Goal: Task Accomplishment & Management: Manage account settings

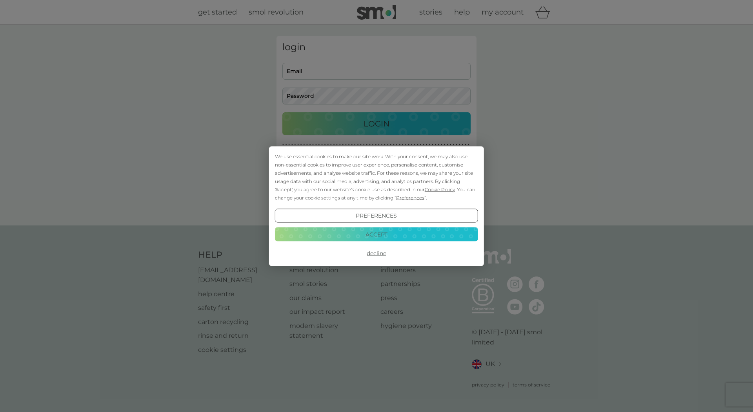
click at [379, 254] on button "Decline" at bounding box center [376, 253] width 203 height 14
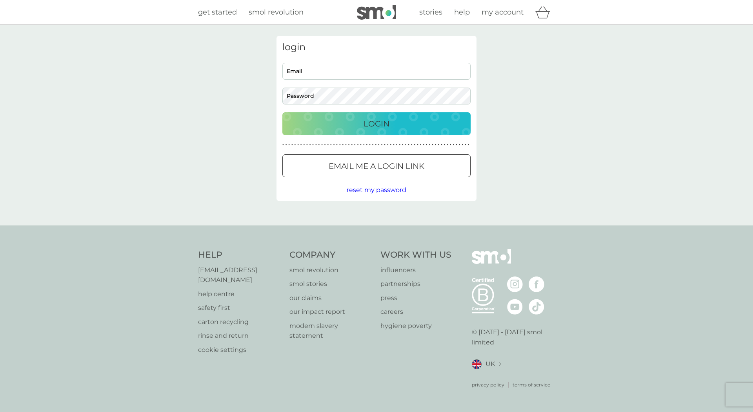
click at [352, 67] on input "Email" at bounding box center [376, 71] width 188 height 17
click at [326, 73] on input "Email" at bounding box center [376, 71] width 188 height 17
type input "kathymdavison@hotmail.com"
click at [362, 115] on button "Login" at bounding box center [376, 123] width 188 height 23
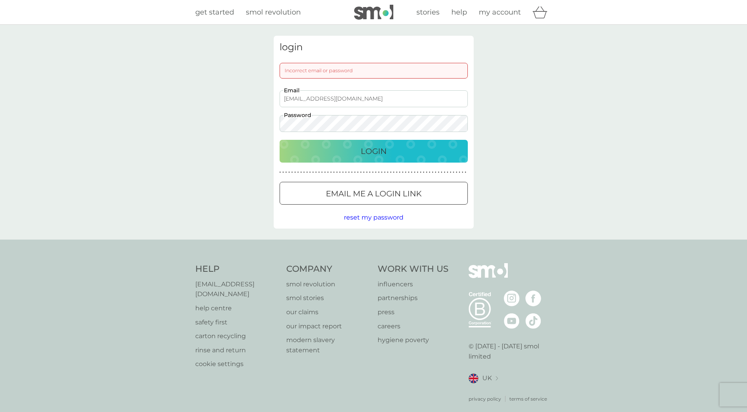
click at [371, 151] on p "Login" at bounding box center [374, 151] width 26 height 13
click at [382, 151] on p "Login" at bounding box center [374, 151] width 26 height 13
click at [403, 197] on p "Email me a login link" at bounding box center [374, 193] width 96 height 13
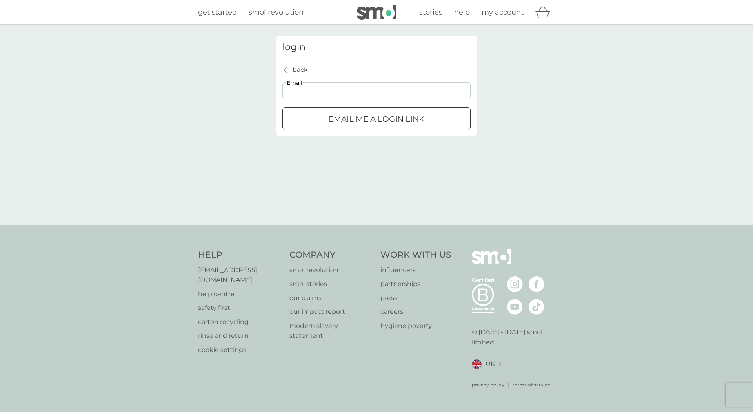
click at [309, 93] on input "Email" at bounding box center [376, 90] width 188 height 17
type input "kathymdavison@hotmail.com"
click at [374, 117] on div "submit" at bounding box center [376, 119] width 28 height 8
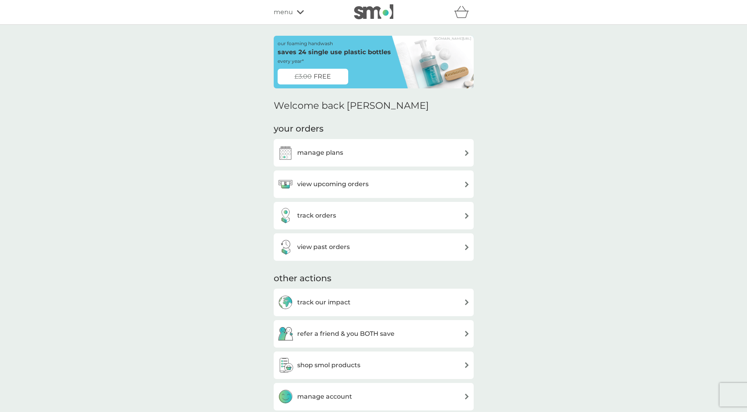
click at [450, 151] on div "manage plans" at bounding box center [374, 153] width 192 height 16
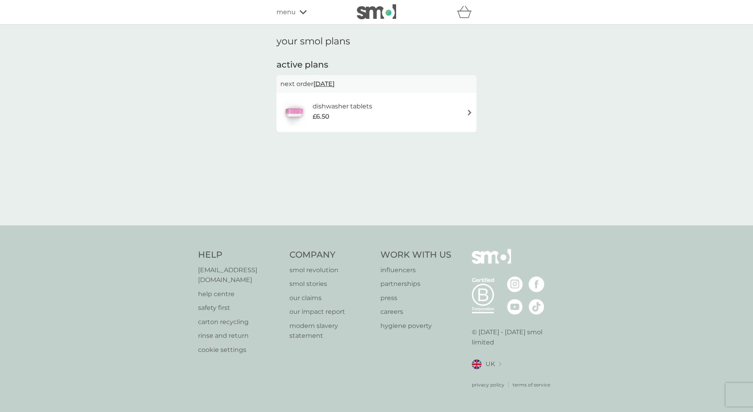
click at [335, 83] on span "[DATE]" at bounding box center [323, 83] width 21 height 15
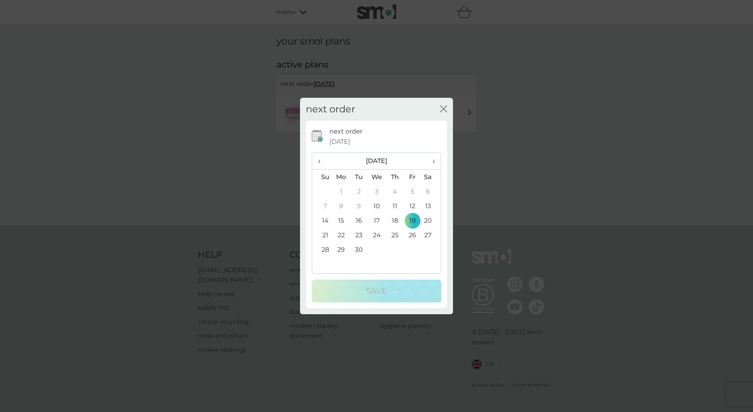
click at [435, 158] on th "›" at bounding box center [431, 161] width 20 height 17
click at [358, 221] on td "14" at bounding box center [359, 220] width 18 height 15
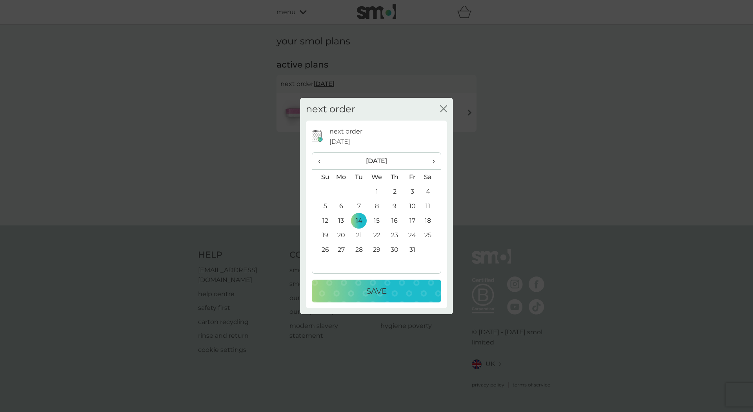
click at [378, 295] on p "Save" at bounding box center [376, 290] width 20 height 13
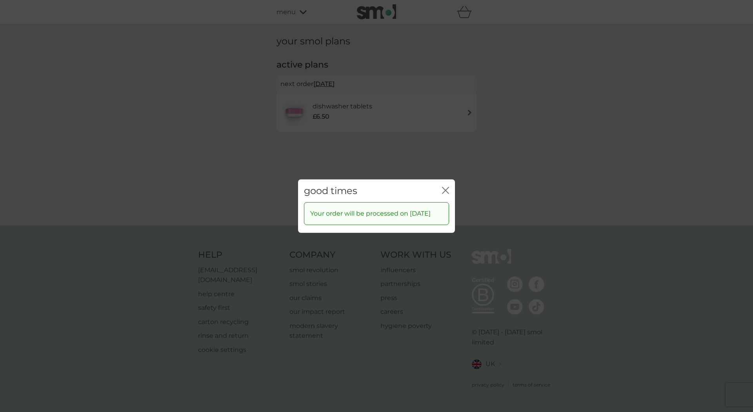
click at [445, 185] on div "close" at bounding box center [445, 190] width 7 height 11
click at [445, 186] on icon "close" at bounding box center [445, 189] width 7 height 7
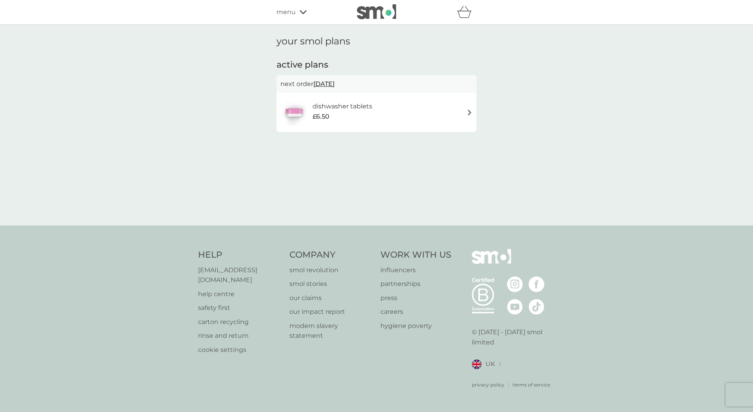
click at [303, 11] on icon at bounding box center [303, 12] width 7 height 5
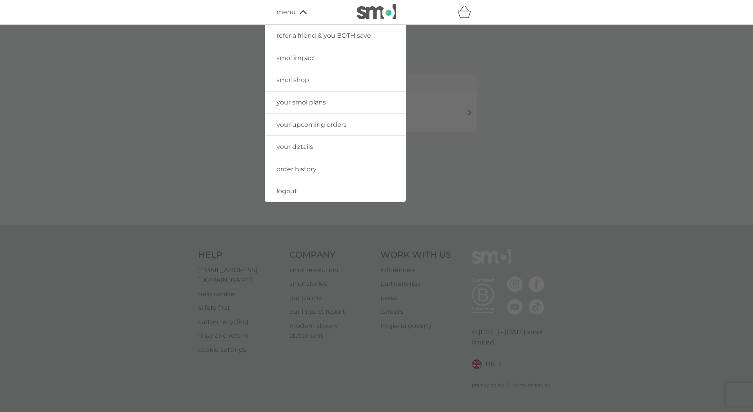
click at [309, 78] on link "smol shop" at bounding box center [335, 80] width 141 height 22
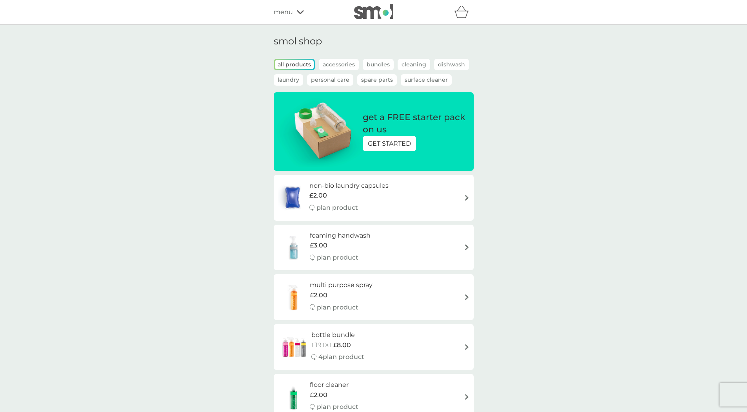
click at [307, 6] on div "refer a friend & you BOTH save smol impact smol shop your smol plans your upcom…" at bounding box center [374, 12] width 200 height 16
click at [297, 10] on icon at bounding box center [300, 12] width 7 height 5
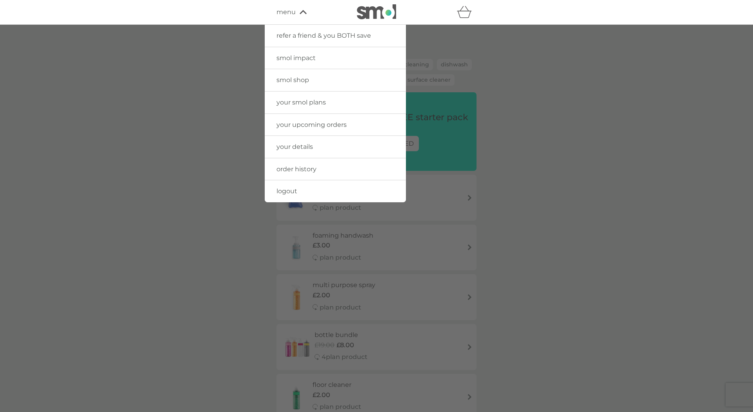
click at [308, 124] on span "your upcoming orders" at bounding box center [312, 124] width 70 height 7
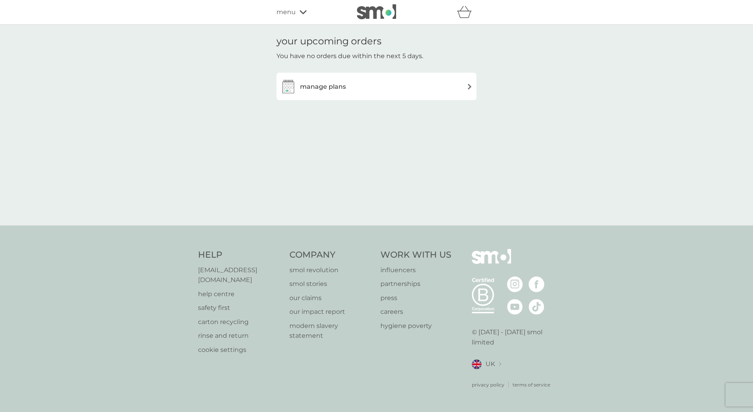
click at [411, 85] on div "manage plans" at bounding box center [376, 86] width 192 height 16
